Goal: Book appointment/travel/reservation

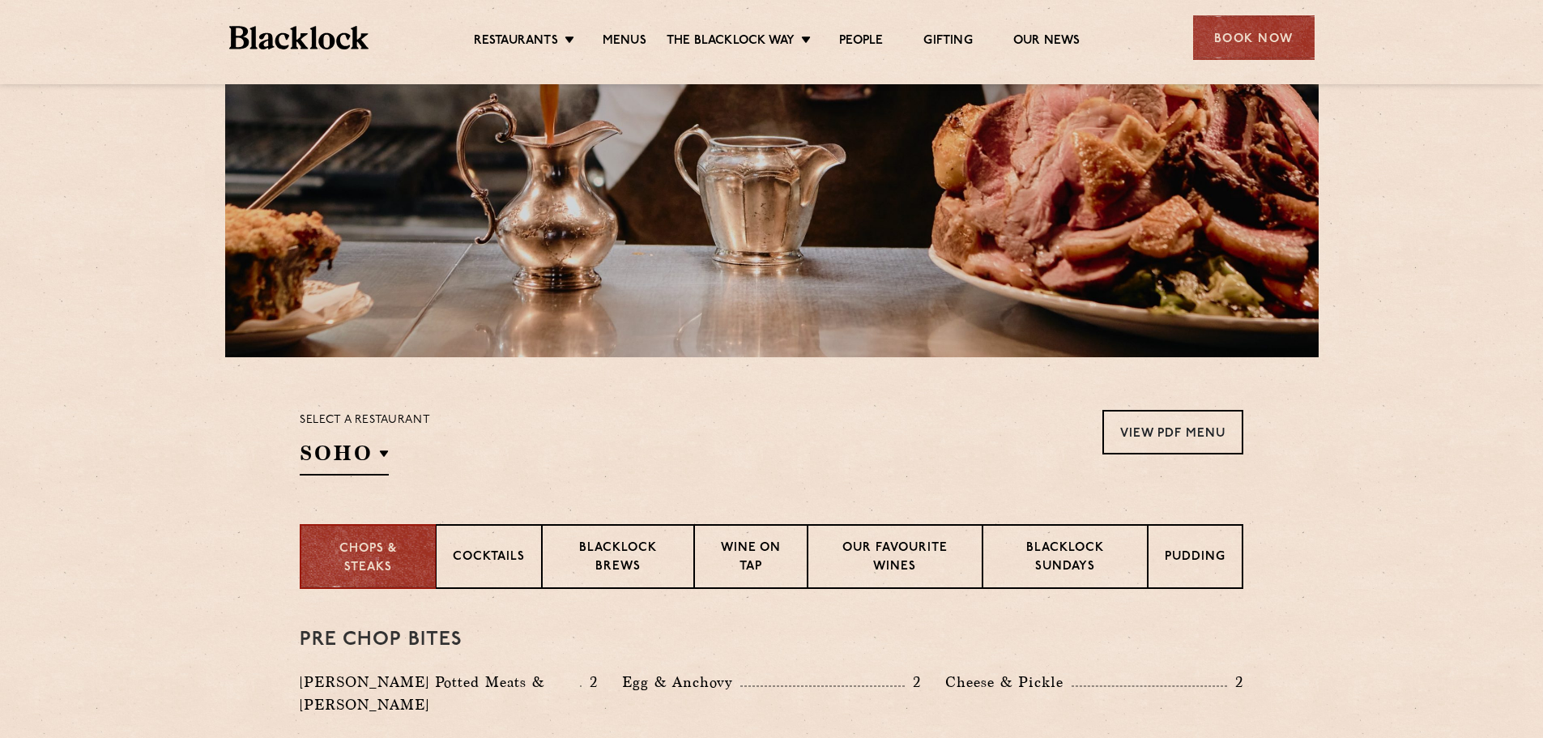
scroll to position [486, 0]
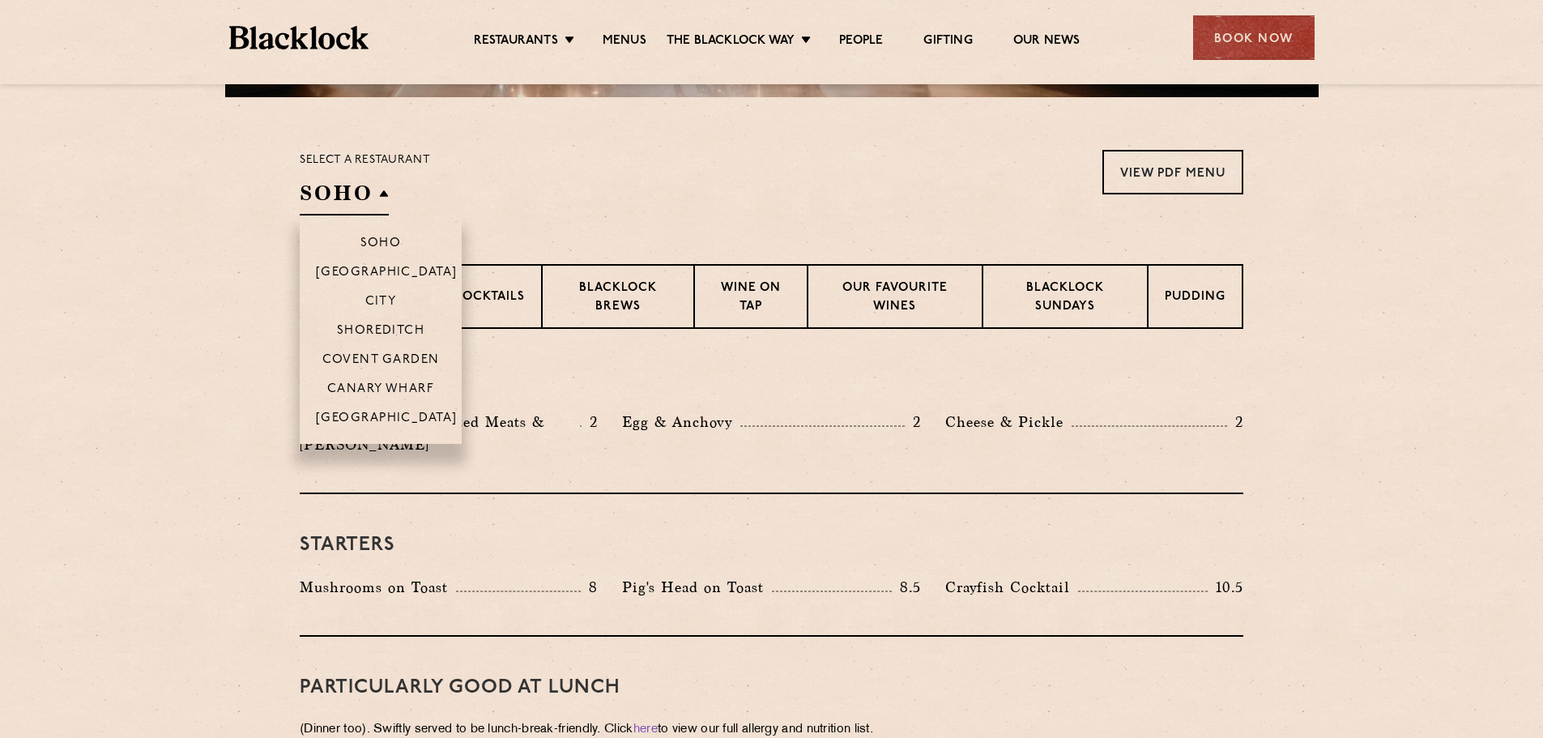
click at [368, 199] on h2 "SOHO" at bounding box center [344, 197] width 89 height 36
click at [388, 299] on p "City" at bounding box center [381, 303] width 32 height 16
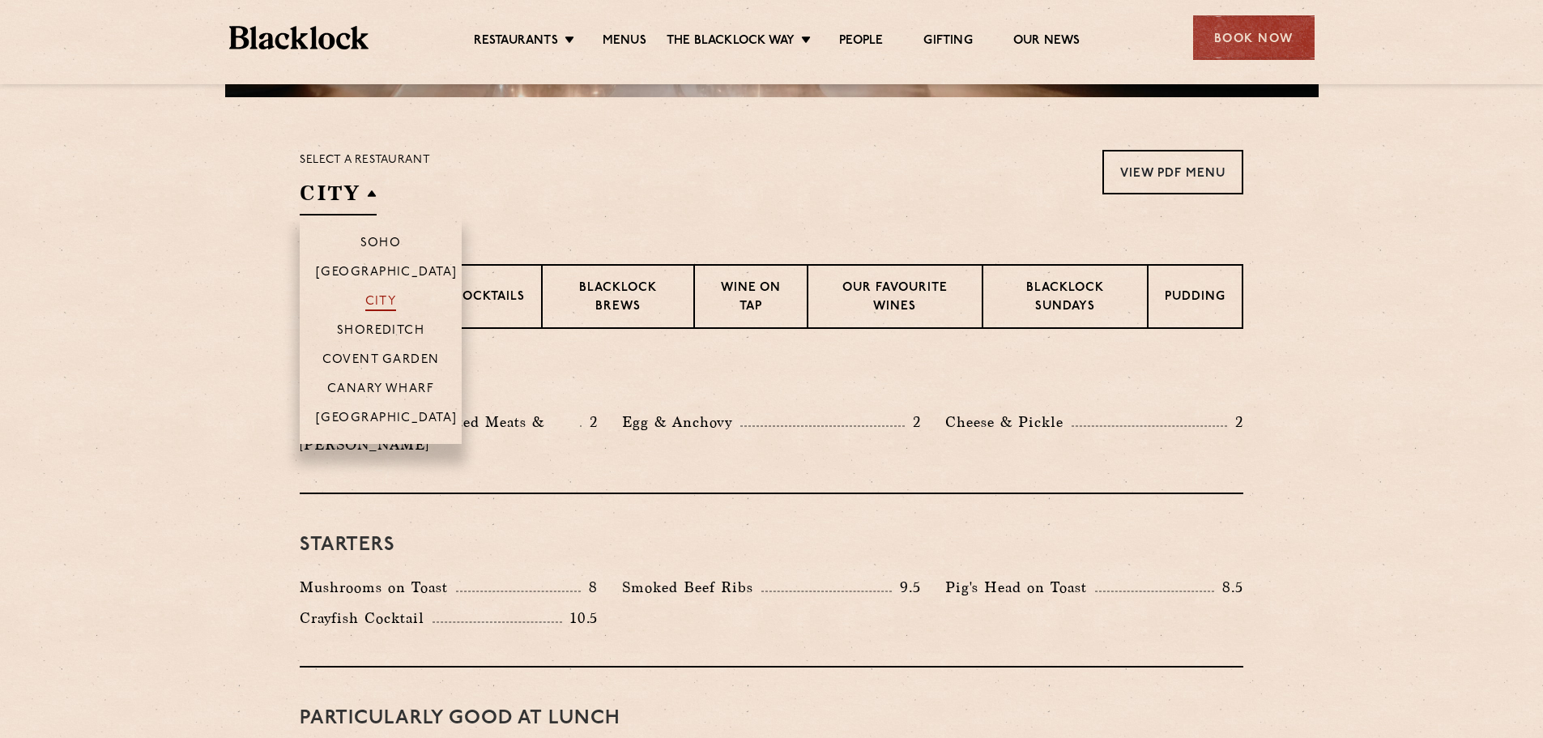
click at [382, 302] on p "City" at bounding box center [381, 303] width 32 height 16
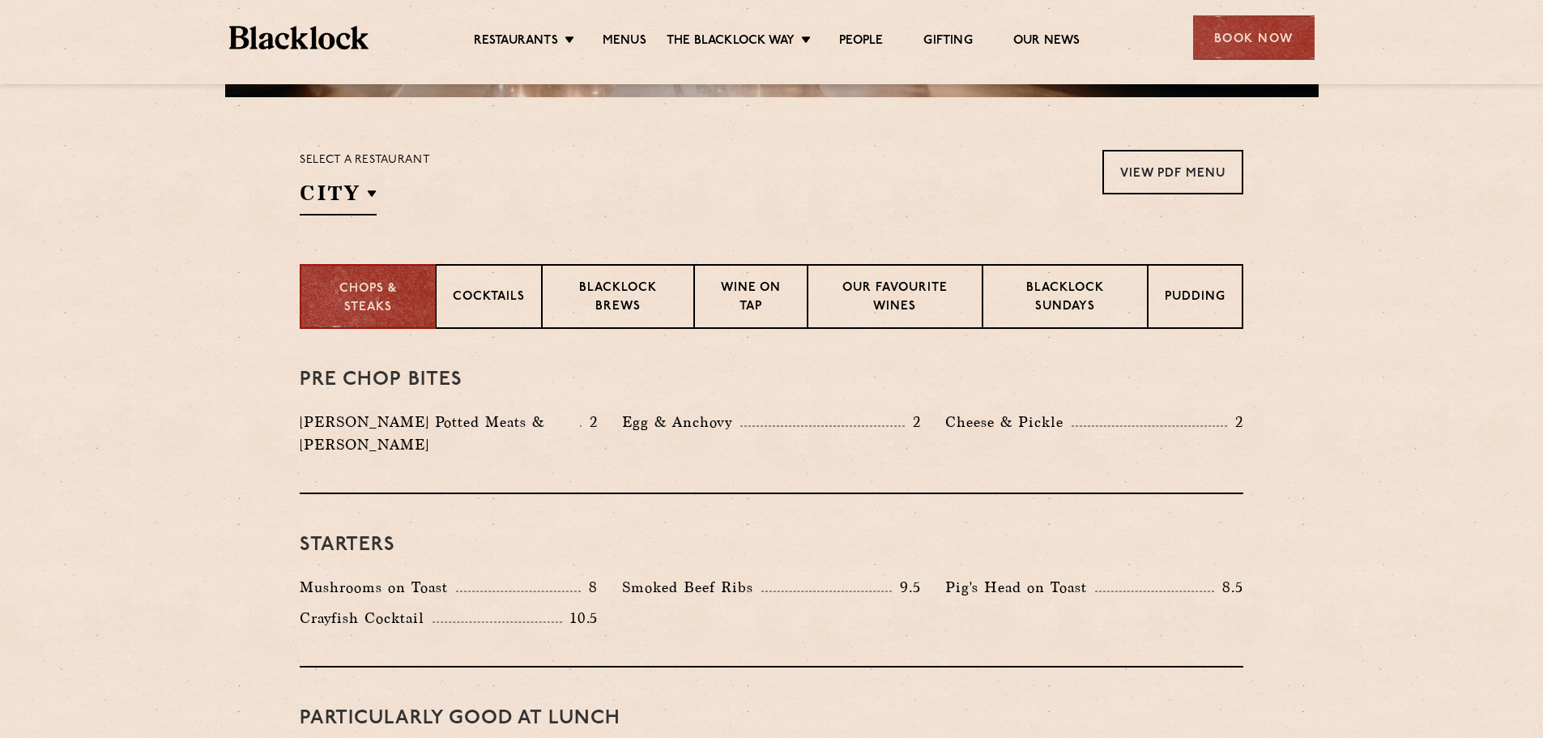
click at [149, 321] on section "Chops & Steaks Cocktails Blacklock Brews Wine on Tap Our favourite wines Blackl…" at bounding box center [771, 296] width 1543 height 65
click at [1122, 304] on p "Blacklock Sundays" at bounding box center [1064, 298] width 131 height 38
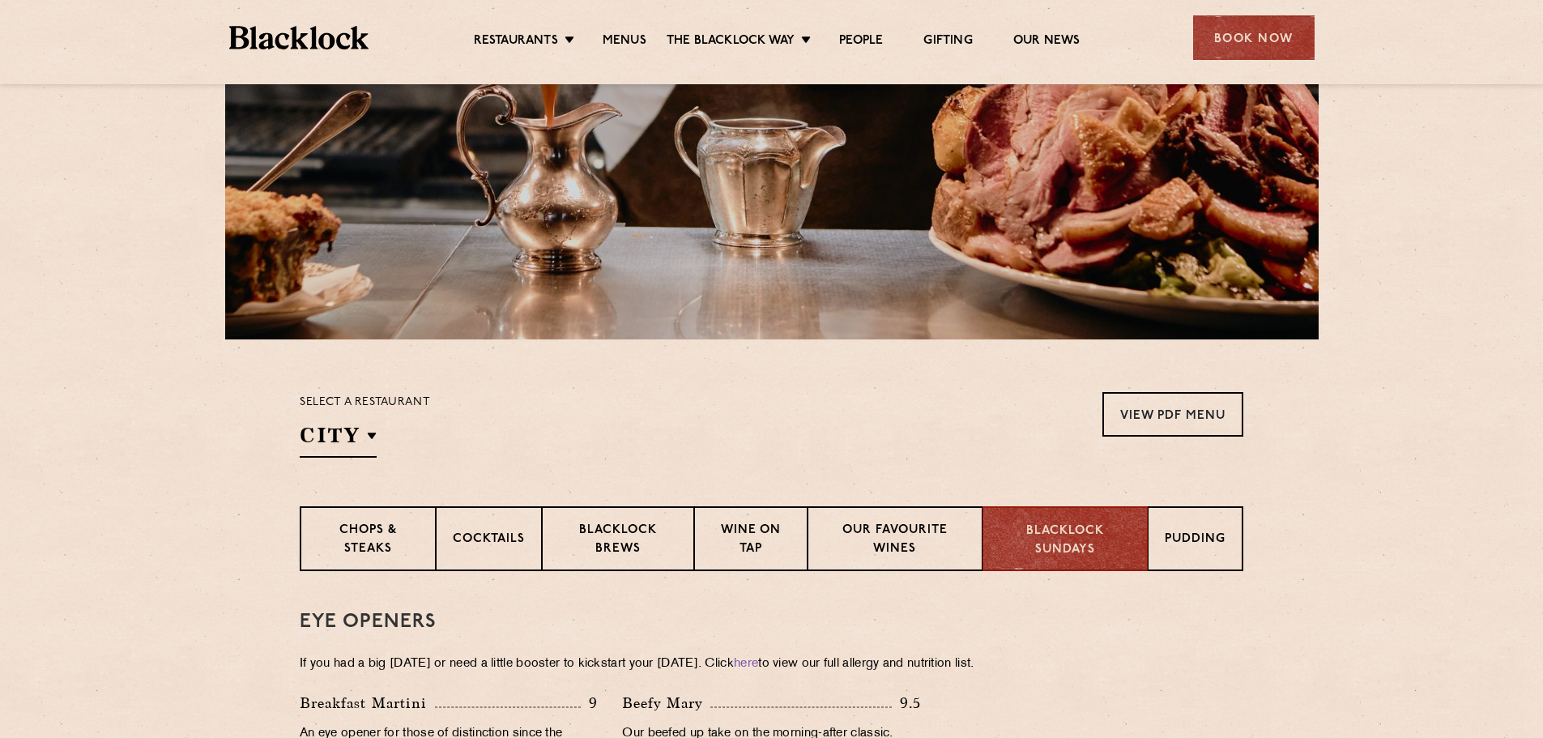
scroll to position [243, 0]
click at [1187, 538] on p "Pudding" at bounding box center [1195, 541] width 61 height 20
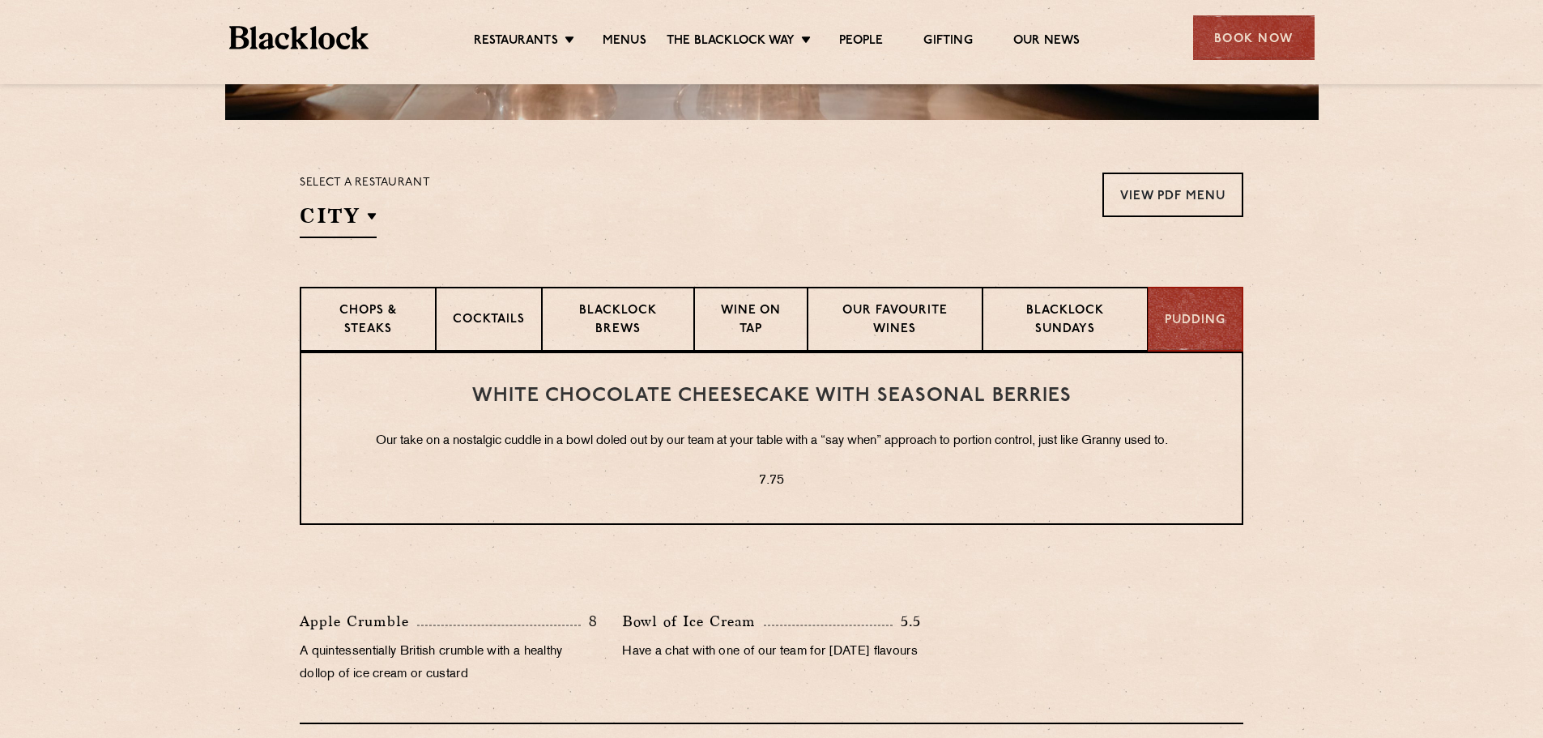
scroll to position [567, 0]
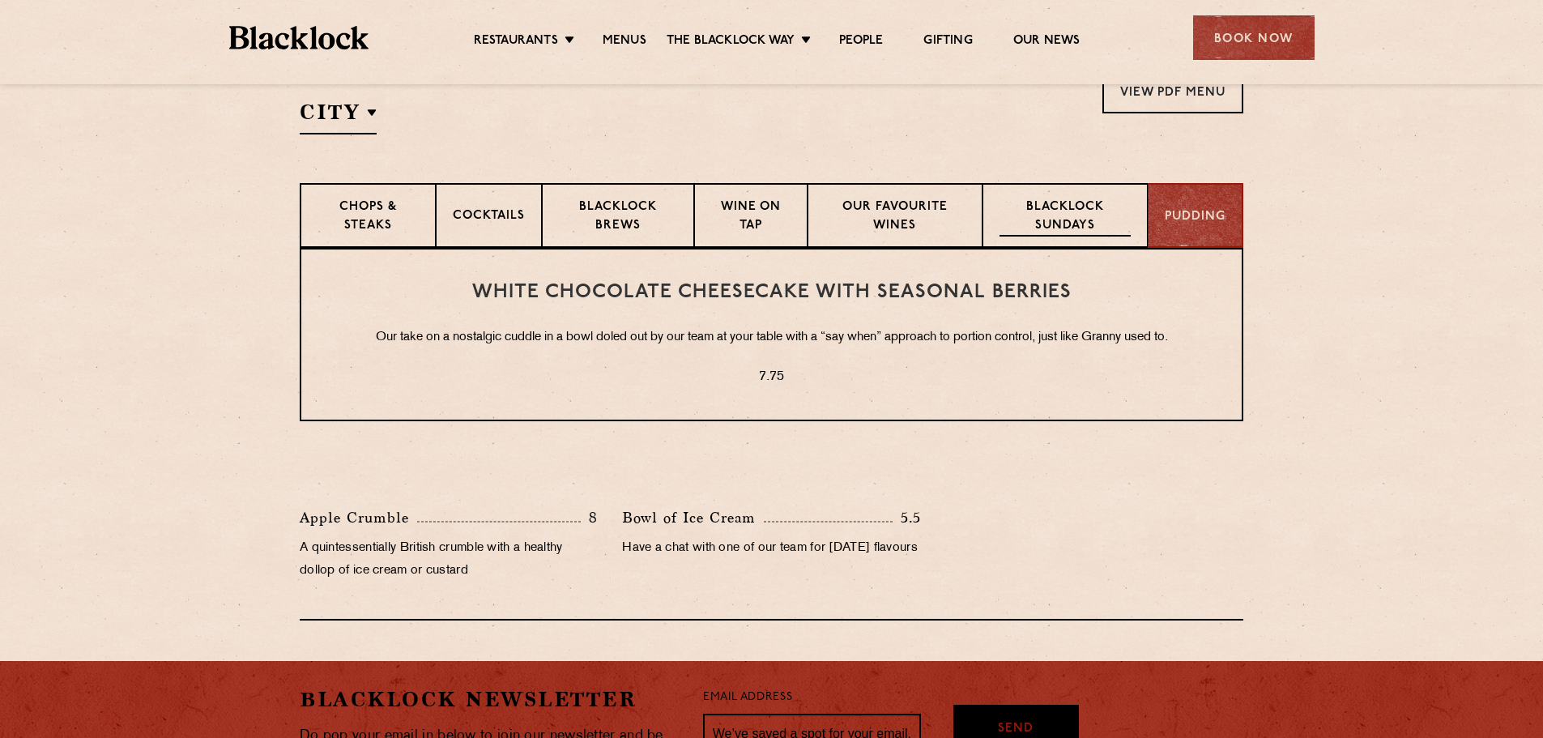
click at [1086, 222] on p "Blacklock Sundays" at bounding box center [1064, 217] width 131 height 38
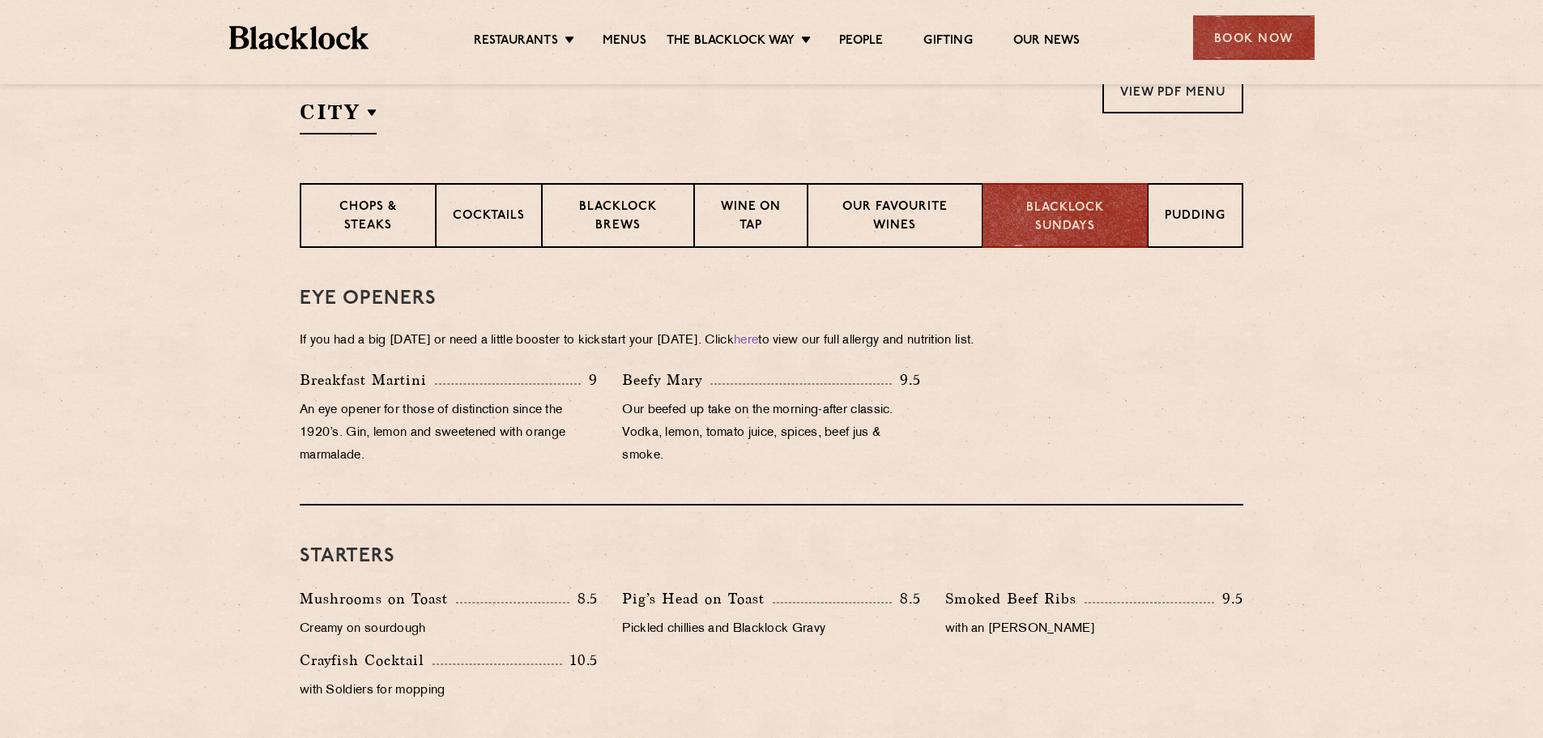
click at [1224, 37] on div "Book Now" at bounding box center [1253, 37] width 121 height 45
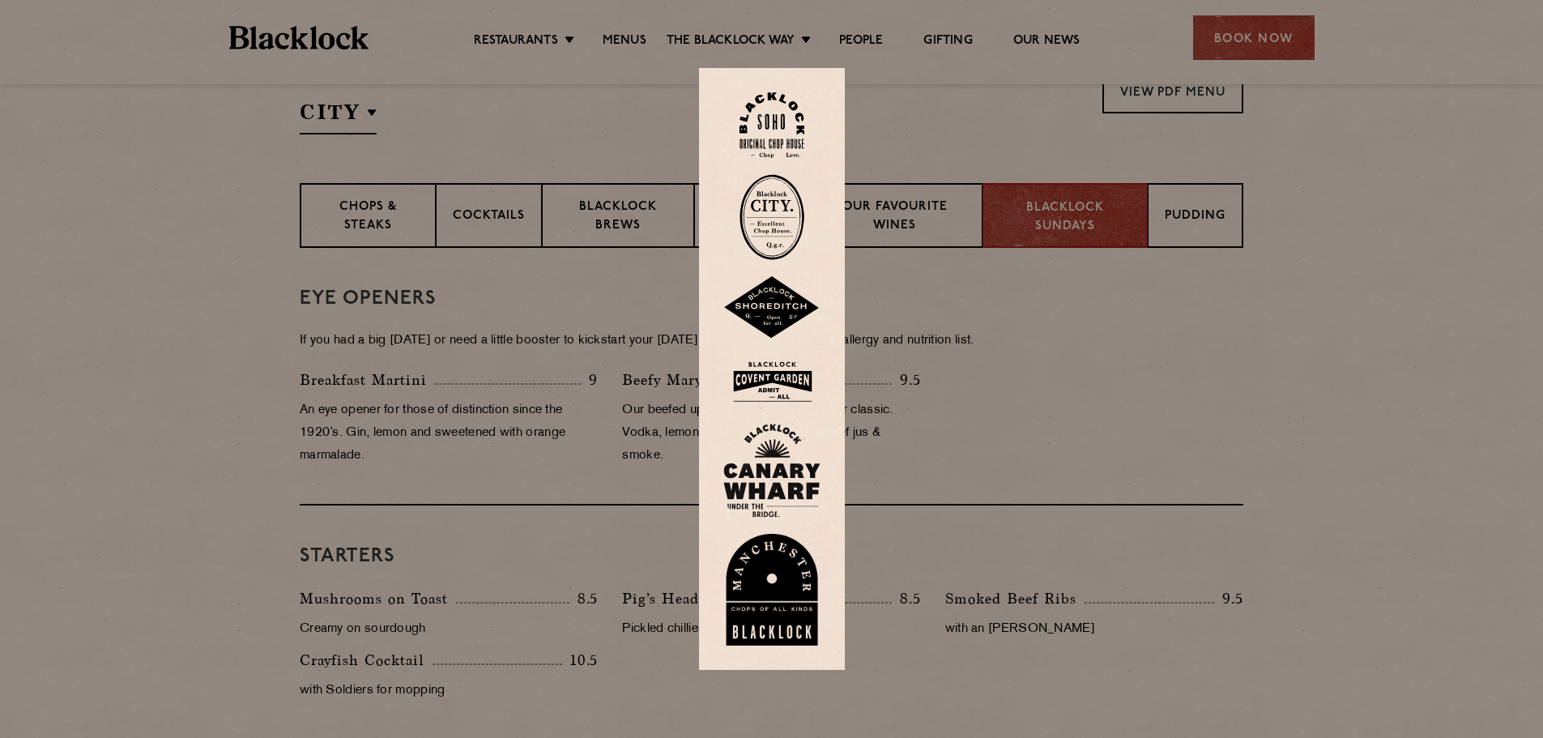
click at [777, 223] on img at bounding box center [771, 217] width 65 height 86
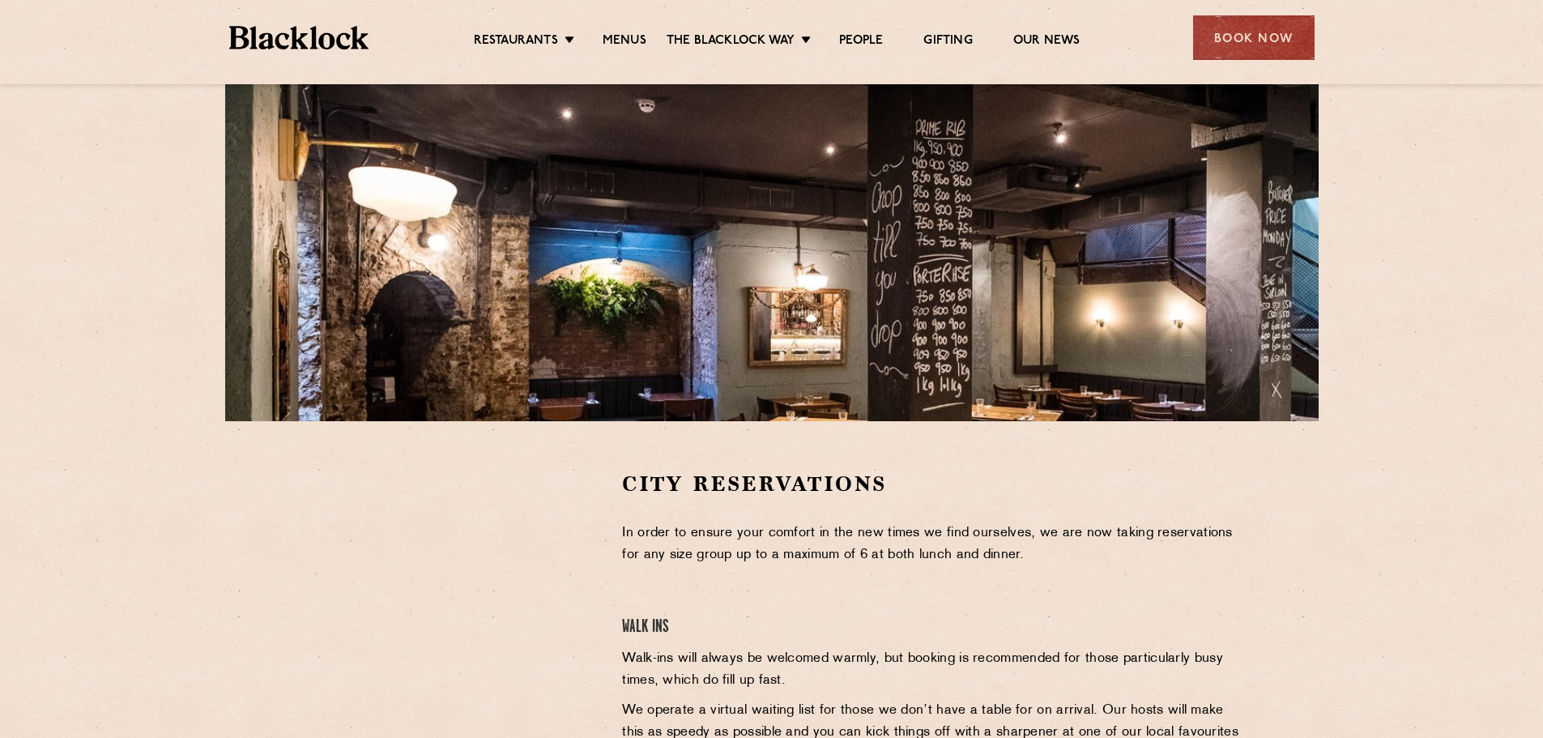
scroll to position [486, 0]
